Goal: Task Accomplishment & Management: Manage account settings

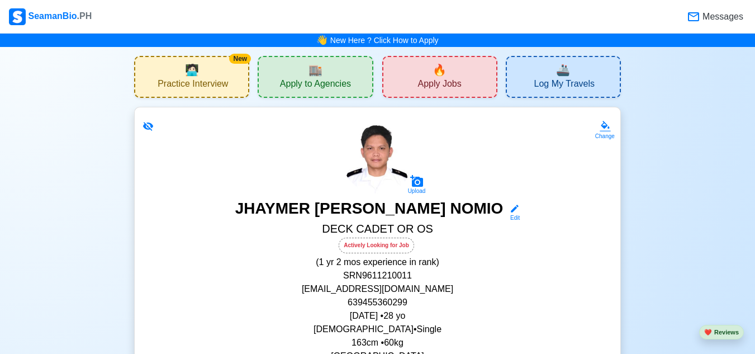
click at [440, 72] on span "🔥" at bounding box center [440, 70] width 14 height 17
click at [433, 72] on span "🔥" at bounding box center [440, 70] width 14 height 17
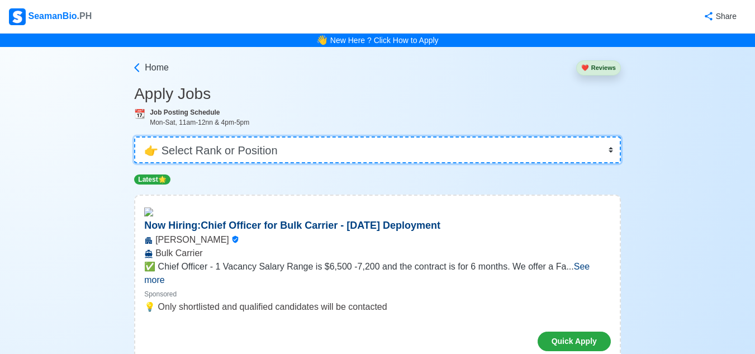
click at [610, 151] on select "👉 Select Rank or Position Master Chief Officer 2nd Officer 3rd Officer Junior O…" at bounding box center [377, 149] width 487 height 27
click at [135, 136] on select "👉 Select Rank or Position Master Chief Officer 2nd Officer 3rd Officer Junior O…" at bounding box center [377, 149] width 487 height 27
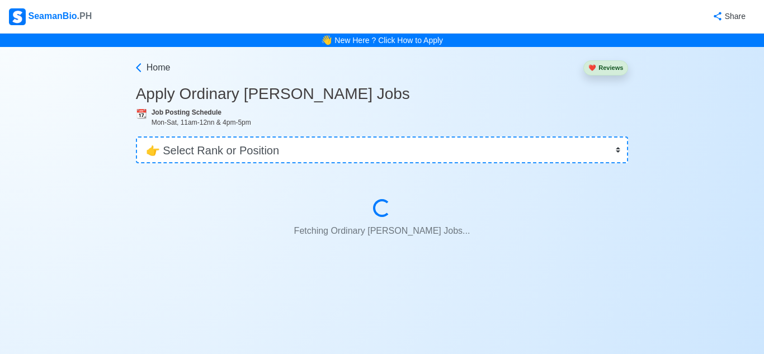
click at [188, 218] on div "Fetching Ordinary [PERSON_NAME] Jobs... Fetching Ordinary [PERSON_NAME] Jobs..." at bounding box center [382, 220] width 439 height 43
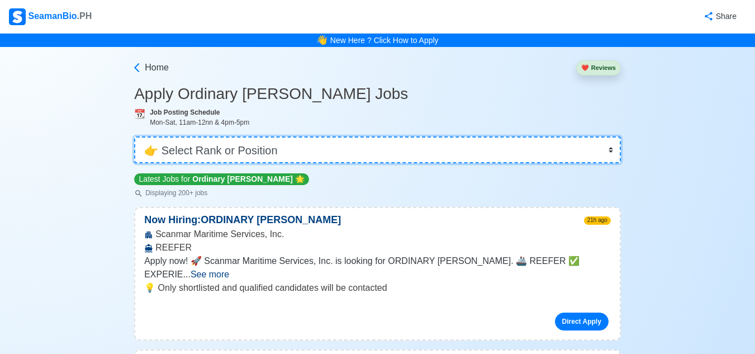
click at [610, 151] on select "👉 Select Rank or Position Master Chief Officer 2nd Officer 3rd Officer Junior O…" at bounding box center [377, 149] width 487 height 27
click at [414, 148] on select "👉 Select Rank or Position Master Chief Officer 2nd Officer 3rd Officer Junior O…" at bounding box center [377, 149] width 487 height 27
click at [226, 149] on select "👉 Select Rank or Position Master Chief Officer 2nd Officer 3rd Officer Junior O…" at bounding box center [377, 149] width 487 height 27
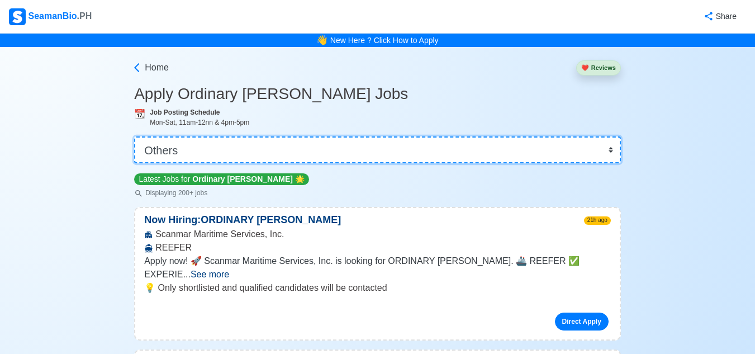
click at [135, 136] on select "👉 Select Rank or Position Master Chief Officer 2nd Officer 3rd Officer Junior O…" at bounding box center [377, 149] width 487 height 27
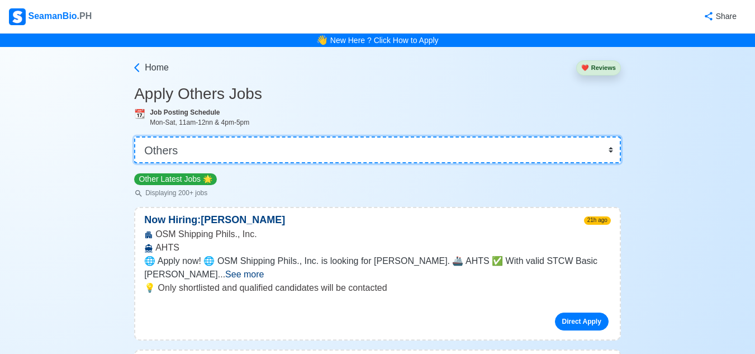
click at [608, 152] on select "👉 Select Rank or Position Master Chief Officer 2nd Officer 3rd Officer Junior O…" at bounding box center [377, 149] width 487 height 27
select select "Ordinary [PERSON_NAME]"
click at [135, 136] on select "👉 Select Rank or Position Master Chief Officer 2nd Officer 3rd Officer Junior O…" at bounding box center [377, 149] width 487 height 27
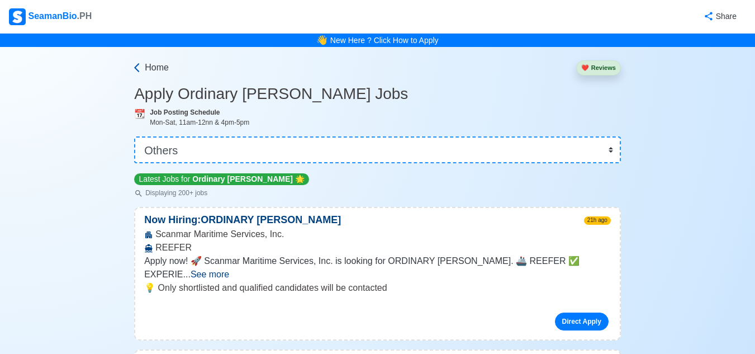
click at [138, 68] on icon at bounding box center [136, 67] width 11 height 11
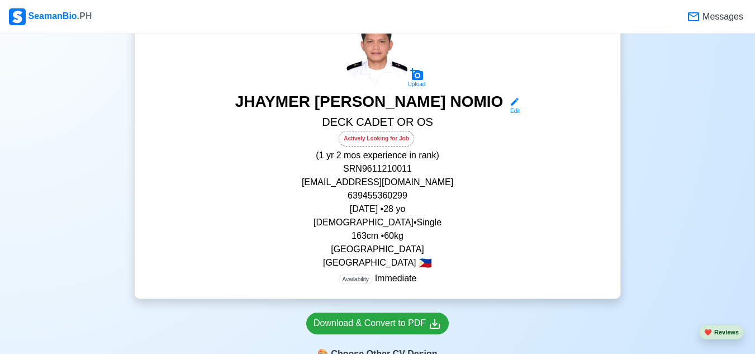
scroll to position [96, 0]
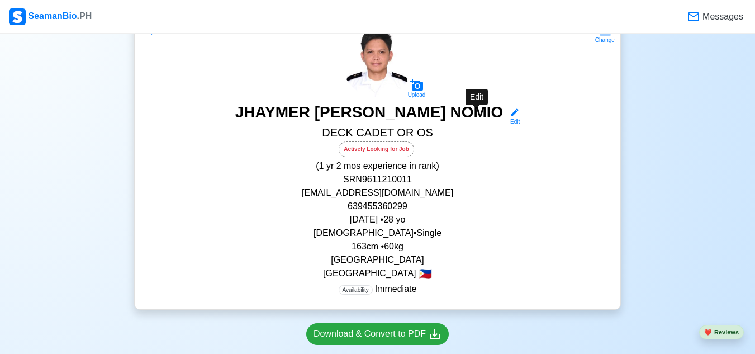
click at [510, 112] on icon at bounding box center [515, 112] width 10 height 10
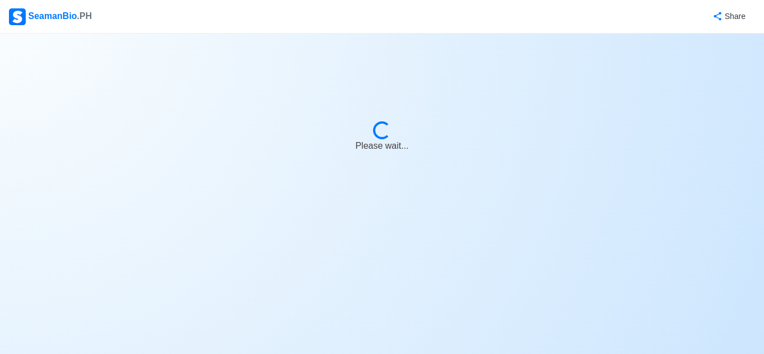
select select "Actively Looking for Job"
select select "Visible for Hiring"
select select "Single"
select select "[DEMOGRAPHIC_DATA]"
select select "PH"
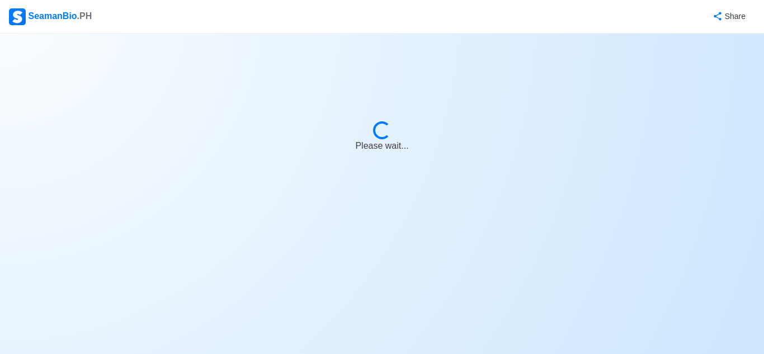
select select "1"
select select "2"
select select "4102416000000"
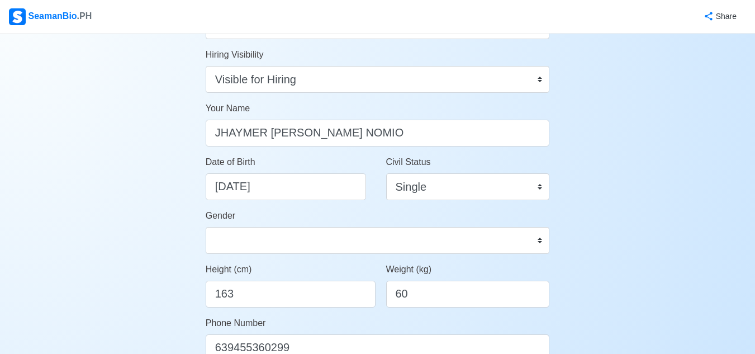
scroll to position [112, 0]
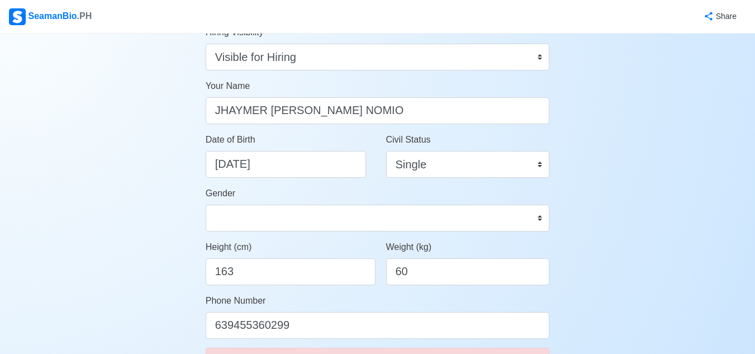
click at [415, 285] on div "Weight (kg) 60" at bounding box center [468, 267] width 181 height 54
click at [414, 280] on input "60" at bounding box center [468, 271] width 164 height 27
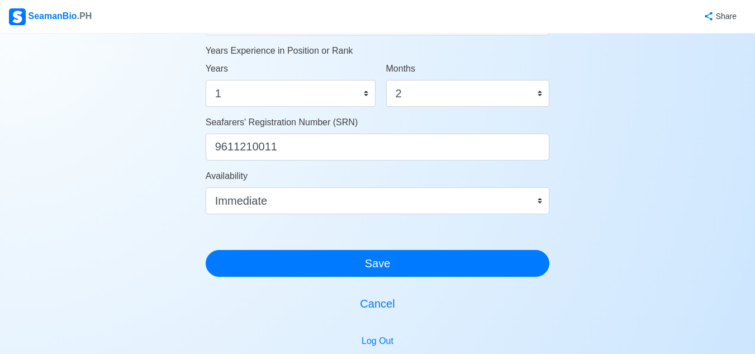
scroll to position [626, 0]
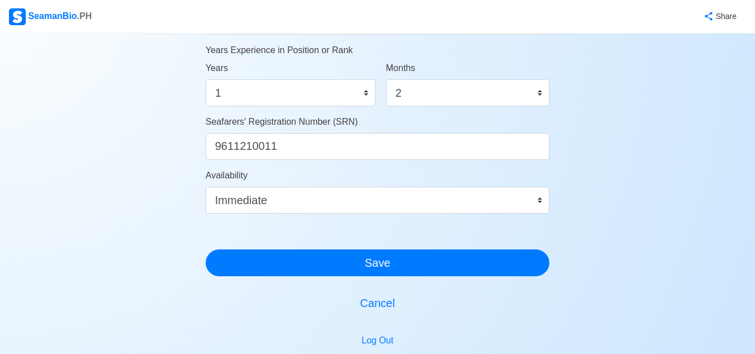
type input "64"
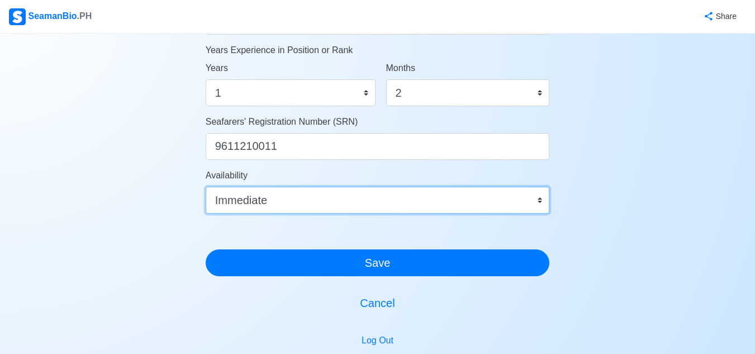
click at [537, 200] on select "Immediate [DATE] [DATE] [DATE] [DATE] [DATE] [DATE] [DATE] [DATE] [DATE]" at bounding box center [378, 200] width 344 height 27
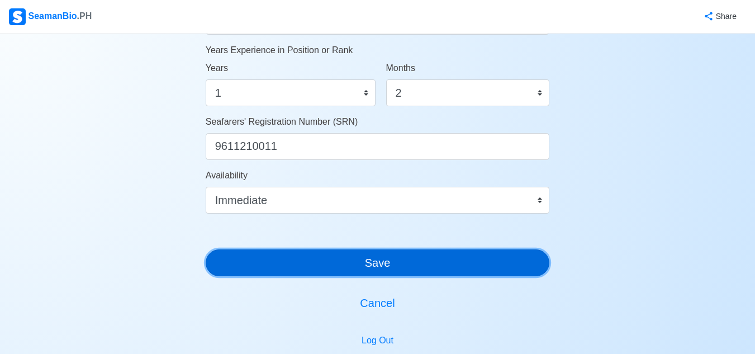
click at [461, 254] on button "Save" at bounding box center [378, 262] width 344 height 27
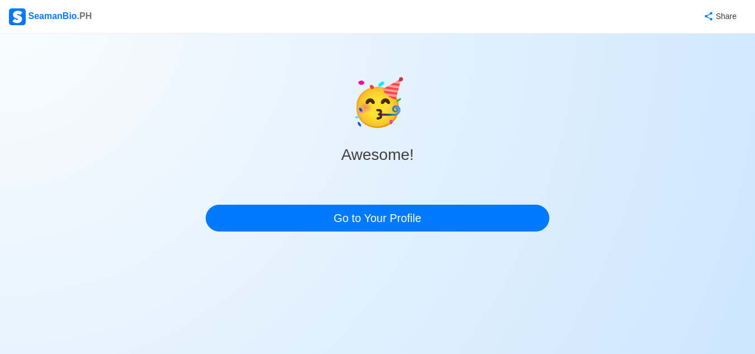
scroll to position [0, 0]
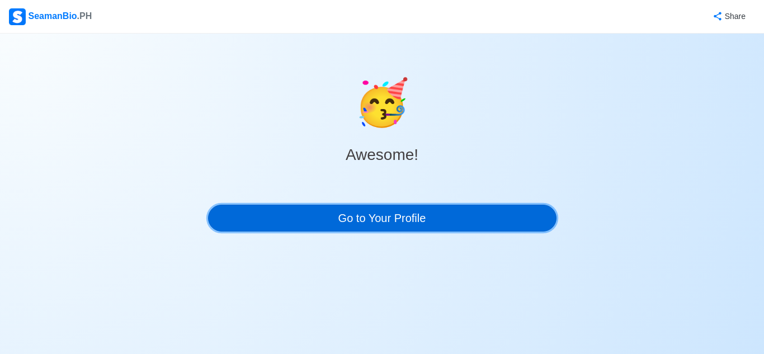
click at [467, 223] on link "Go to Your Profile" at bounding box center [382, 218] width 348 height 27
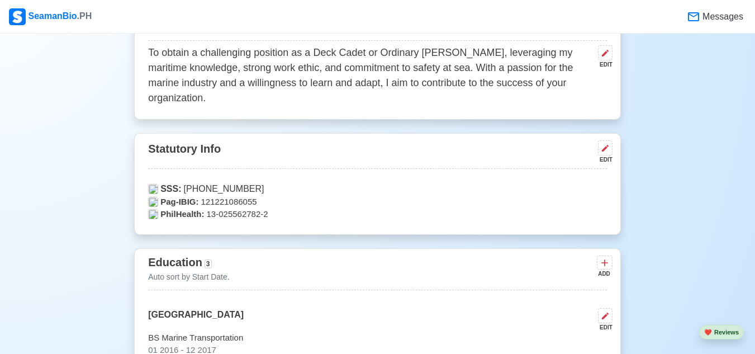
scroll to position [509, 0]
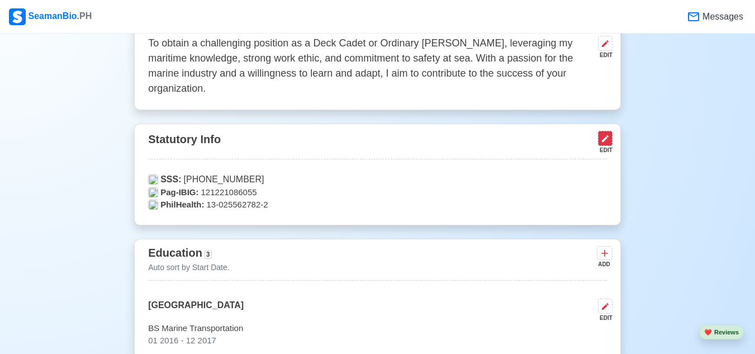
click at [604, 142] on icon at bounding box center [605, 138] width 7 height 7
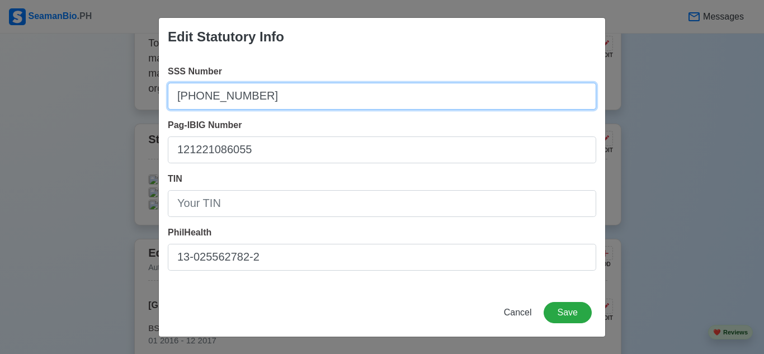
drag, startPoint x: 178, startPoint y: 96, endPoint x: 248, endPoint y: 100, distance: 69.4
click at [248, 100] on input "[PHONE_NUMBER]" at bounding box center [382, 96] width 428 height 27
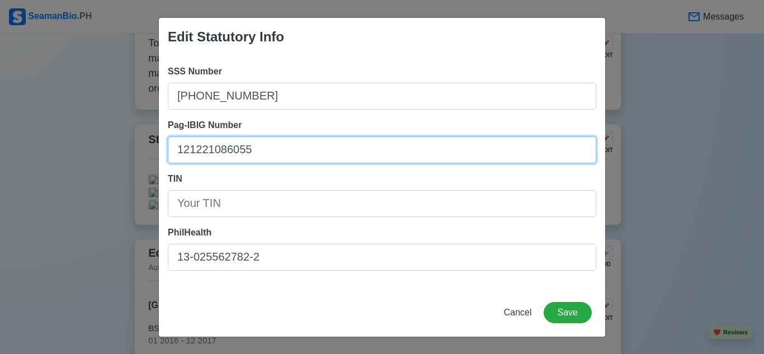
click at [180, 152] on input "121221086055" at bounding box center [382, 149] width 428 height 27
drag, startPoint x: 180, startPoint y: 152, endPoint x: 259, endPoint y: 148, distance: 78.9
click at [259, 148] on input "121221086055" at bounding box center [382, 149] width 428 height 27
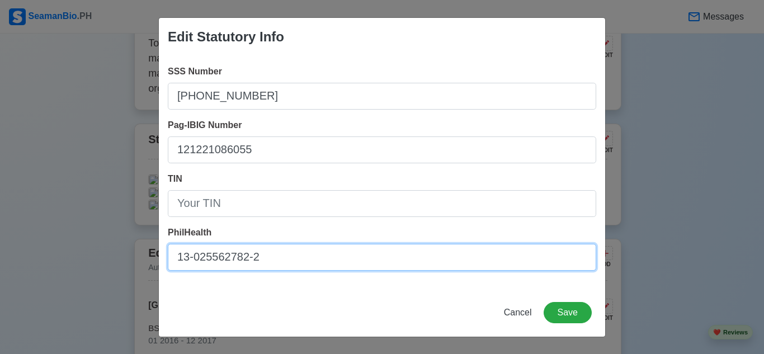
drag, startPoint x: 178, startPoint y: 259, endPoint x: 277, endPoint y: 262, distance: 98.4
click at [277, 262] on input "13-025562782-2" at bounding box center [382, 257] width 428 height 27
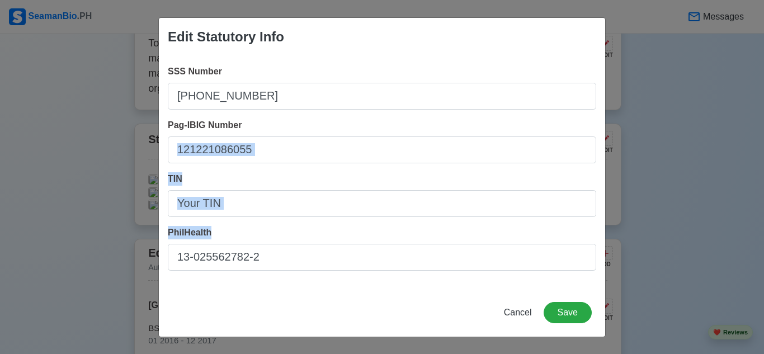
drag, startPoint x: 659, startPoint y: 150, endPoint x: 518, endPoint y: 309, distance: 212.7
click at [518, 309] on div "Edit Statutory Info SSS Number [PHONE_NUMBER] Pag-IBIG Number 121221086055 TIN …" at bounding box center [382, 177] width 764 height 354
click at [518, 309] on span "Cancel" at bounding box center [518, 313] width 28 height 10
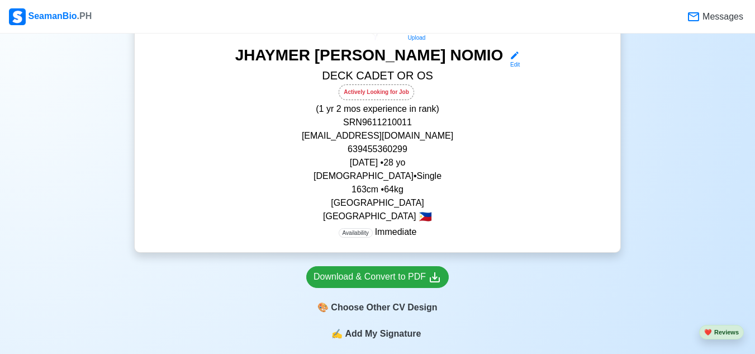
scroll to position [152, 0]
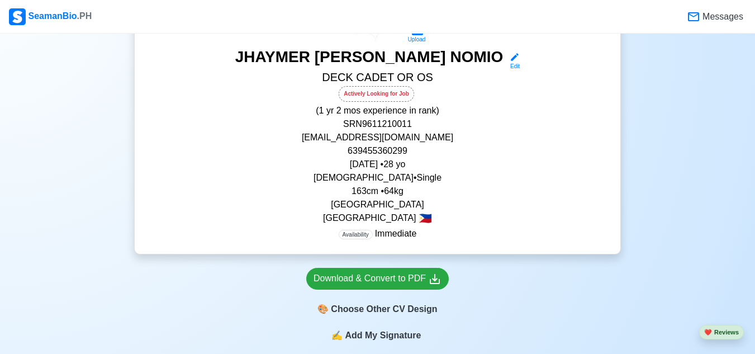
click at [364, 119] on p "SRN 9611210011" at bounding box center [377, 123] width 459 height 13
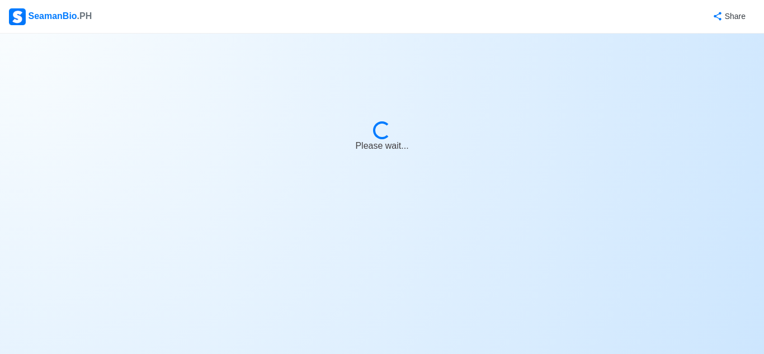
select select "Actively Looking for Job"
select select "Visible for Hiring"
select select "Single"
select select "[DEMOGRAPHIC_DATA]"
select select "PH"
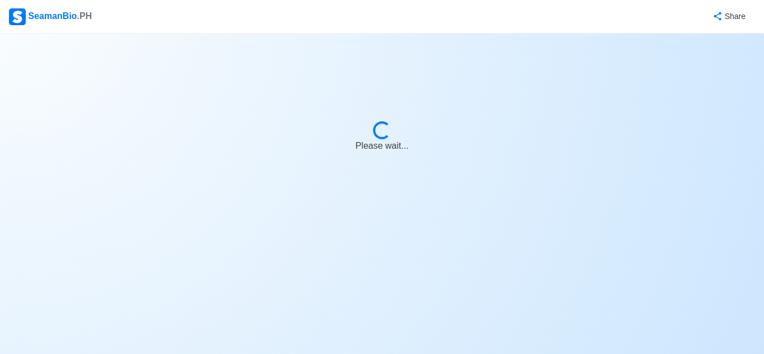
select select "1"
select select "2"
select select "4102416000000"
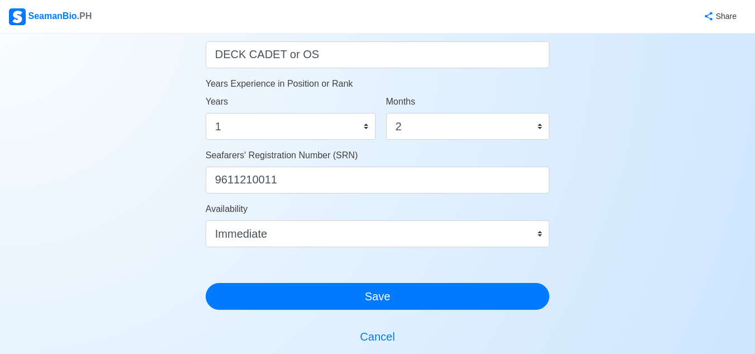
scroll to position [597, 0]
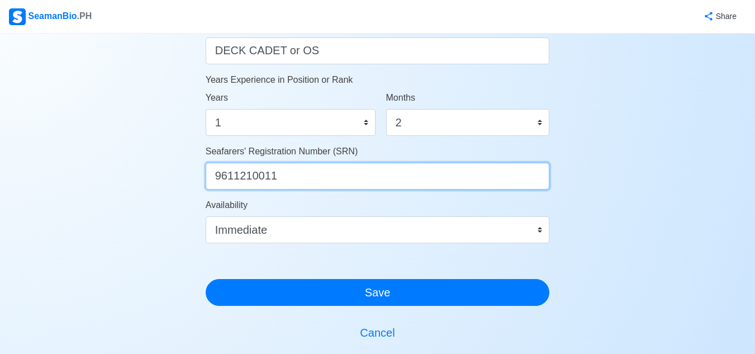
click at [211, 176] on input "9611210011" at bounding box center [378, 176] width 344 height 27
drag, startPoint x: 211, startPoint y: 176, endPoint x: 296, endPoint y: 186, distance: 85.0
click at [296, 186] on input "9611210011" at bounding box center [378, 176] width 344 height 27
